Goal: Task Accomplishment & Management: Use online tool/utility

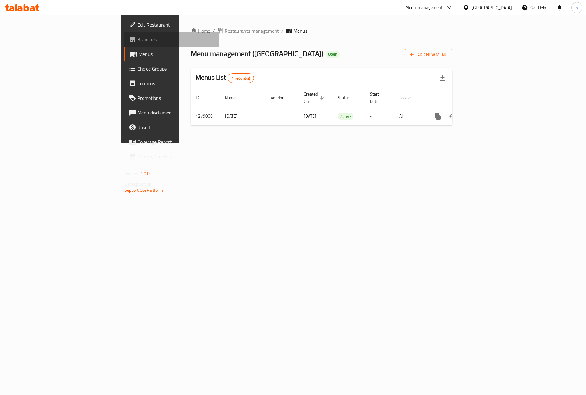
click at [137, 38] on span "Branches" at bounding box center [175, 39] width 77 height 7
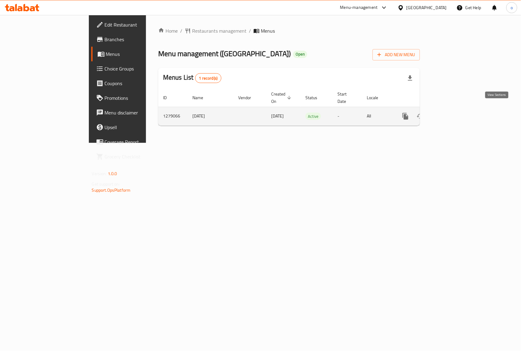
click at [453, 113] on icon "enhanced table" at bounding box center [449, 116] width 7 height 7
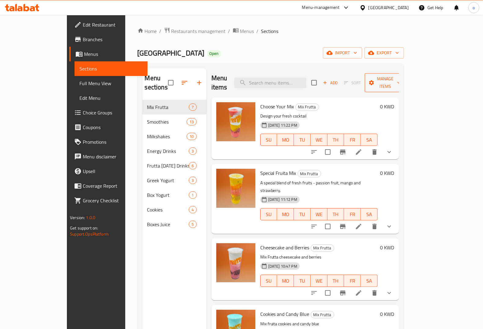
click at [406, 80] on button "Manage items" at bounding box center [385, 82] width 41 height 19
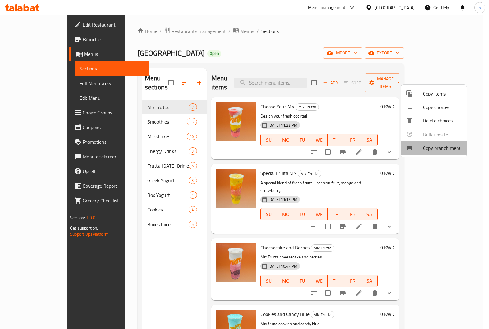
click at [434, 150] on span "Copy branch menu" at bounding box center [442, 147] width 39 height 7
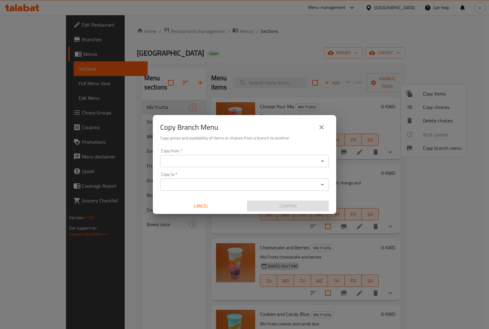
click at [314, 164] on input "Copy from   *" at bounding box center [239, 161] width 155 height 9
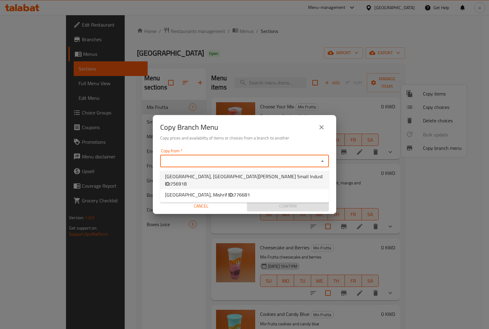
click at [285, 175] on li "Frutta Station, West Abu Fetera Small Indust ID: 756918" at bounding box center [244, 180] width 169 height 18
type input "Frutta Station, West Abu Fetera Small Indust"
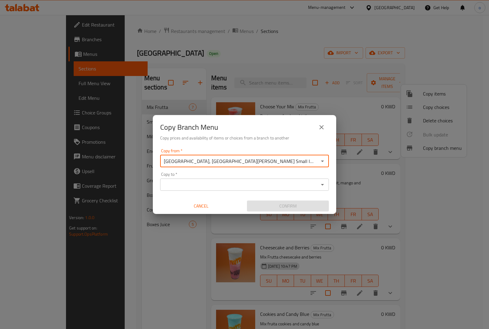
click at [287, 183] on input "Copy to   *" at bounding box center [239, 185] width 155 height 9
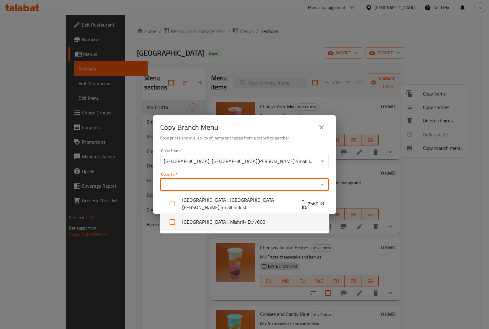
click at [251, 224] on span "776681" at bounding box center [259, 221] width 16 height 7
checkbox input "true"
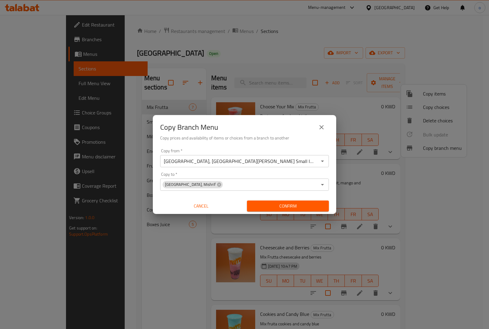
click at [155, 261] on div "Copy Branch Menu Copy prices and availability of items or choices from a branch…" at bounding box center [244, 164] width 489 height 329
click at [300, 203] on span "Confirm" at bounding box center [288, 206] width 72 height 8
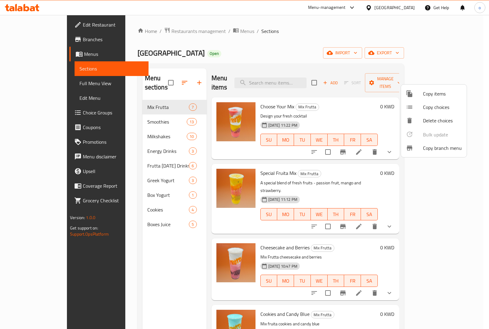
click at [24, 38] on div at bounding box center [244, 164] width 489 height 329
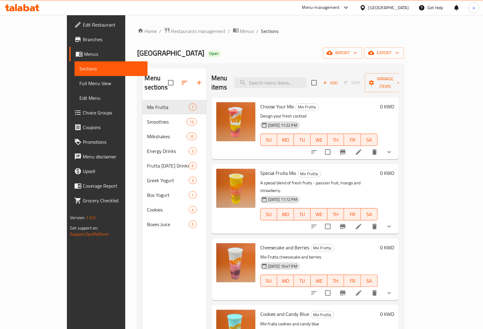
click at [83, 40] on span "Branches" at bounding box center [113, 39] width 60 height 7
